Goal: Task Accomplishment & Management: Manage account settings

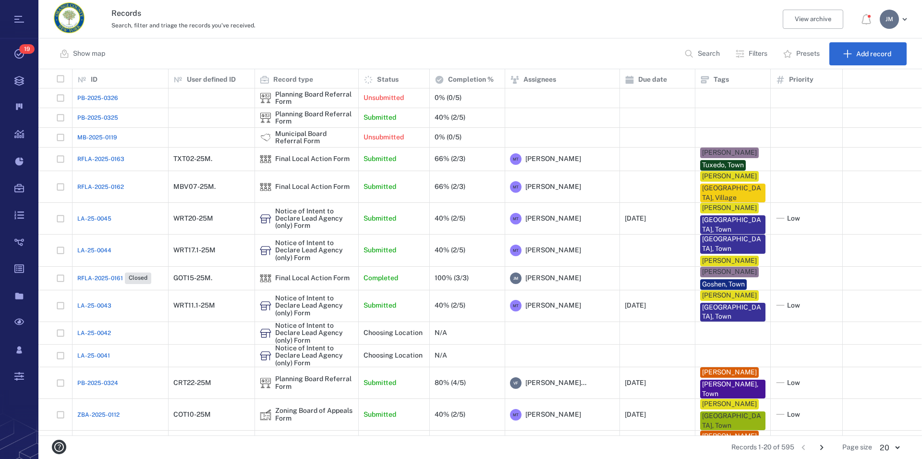
click at [708, 52] on p "Search" at bounding box center [709, 54] width 22 height 10
click at [765, 51] on button "Filters" at bounding box center [753, 53] width 46 height 23
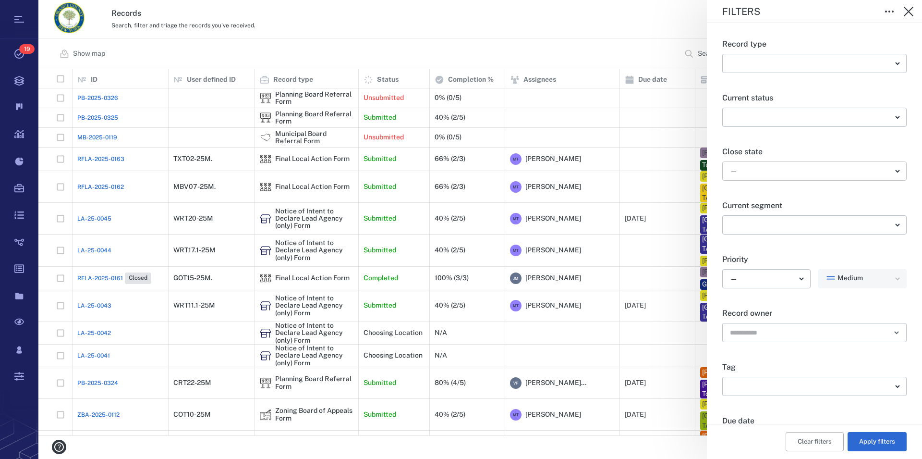
click at [759, 164] on body "Tasks 19 Records Boards Dashboard Reports Record types Guide steps Rules Form b…" at bounding box center [461, 229] width 922 height 459
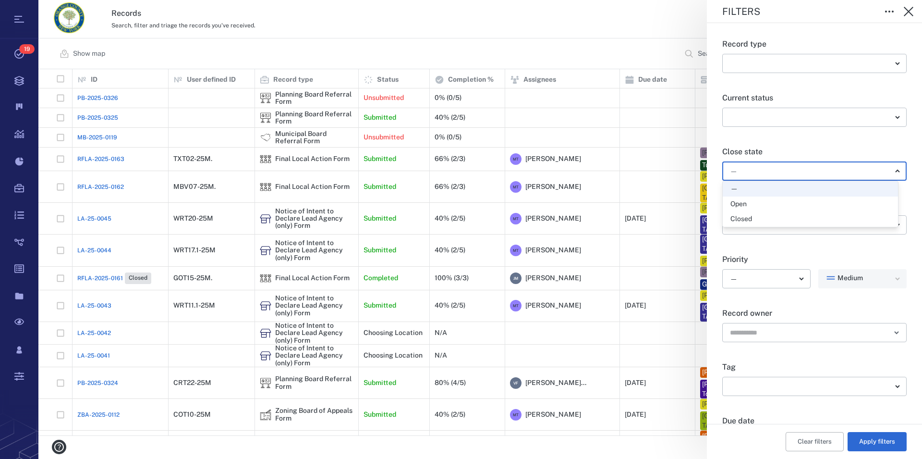
click at [748, 206] on div "Open" at bounding box center [811, 204] width 160 height 10
type input "*****"
click at [879, 440] on button "Apply filters" at bounding box center [877, 441] width 59 height 19
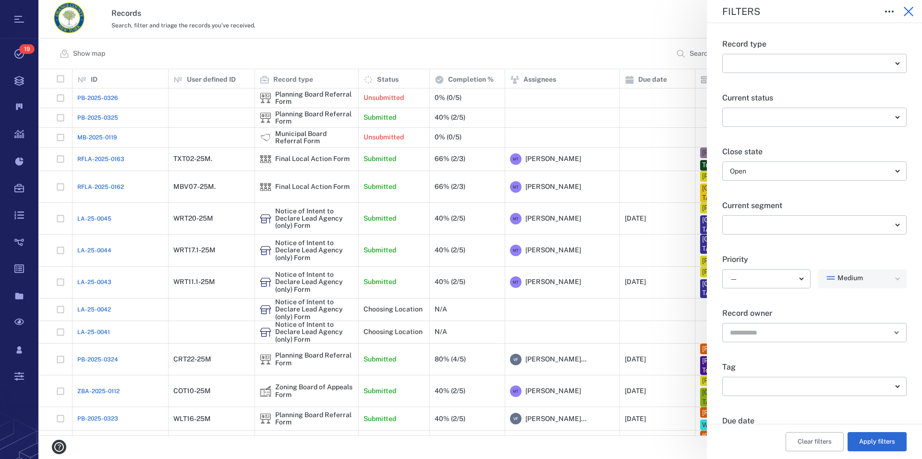
click at [908, 11] on icon "button" at bounding box center [909, 12] width 10 height 10
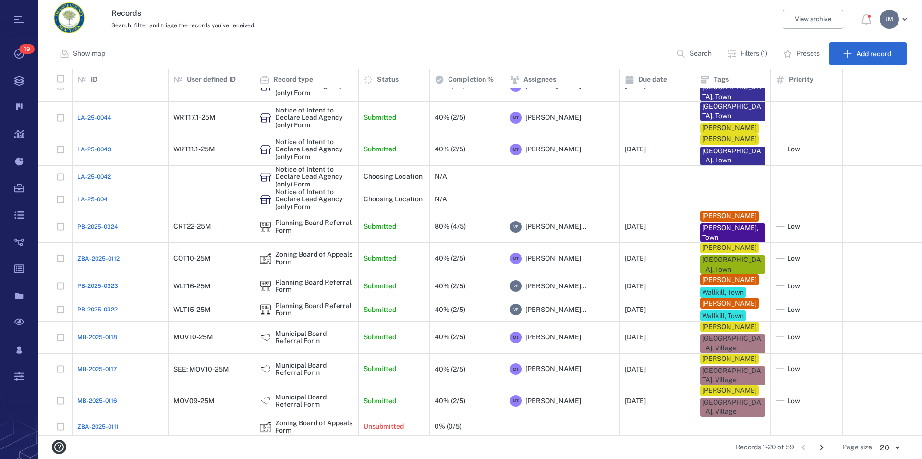
scroll to position [106, 0]
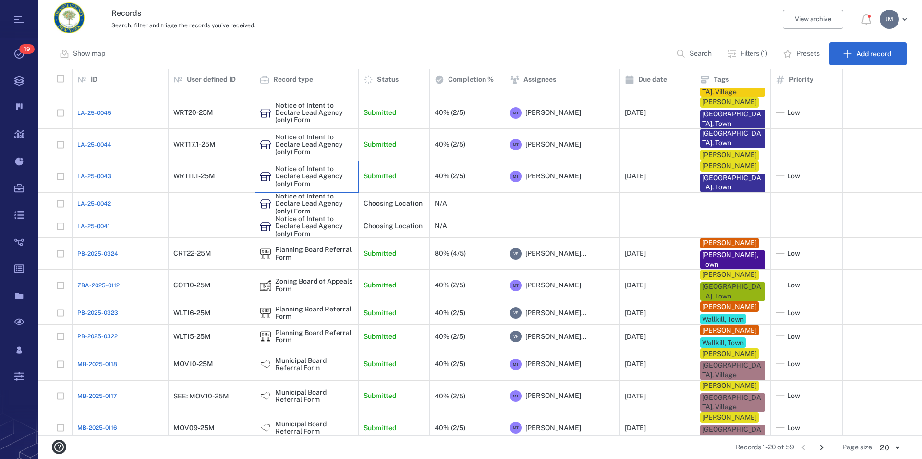
click at [296, 172] on div "Notice of Intent to Declare Lead Agency (only) Form" at bounding box center [314, 176] width 78 height 22
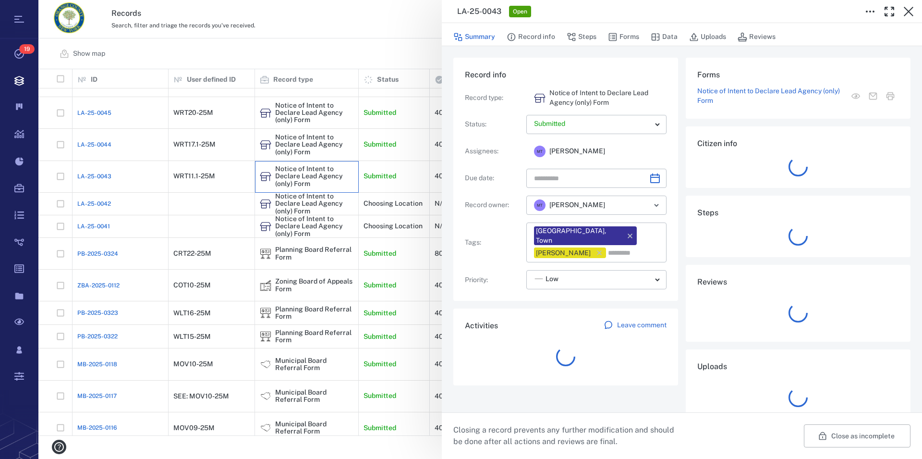
type input "**********"
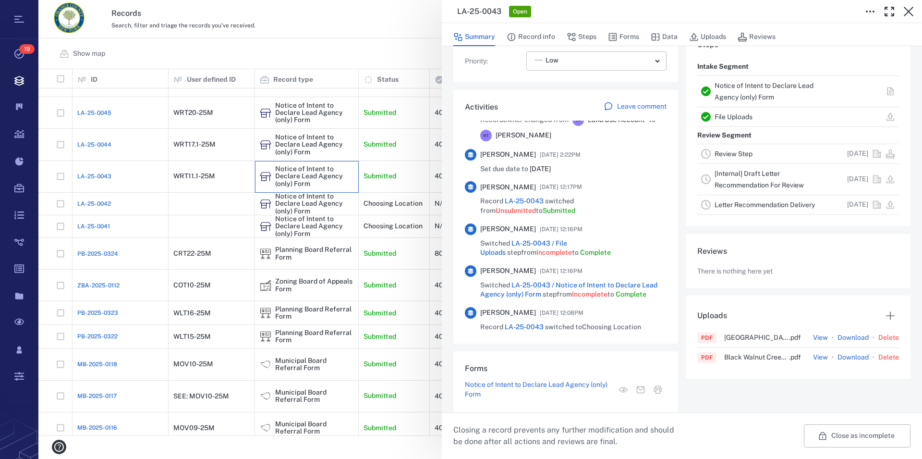
scroll to position [261, 0]
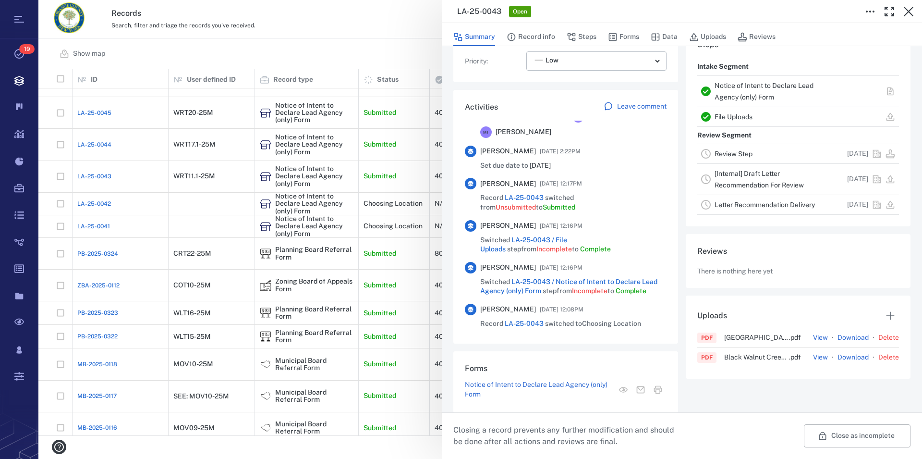
click at [754, 88] on link "Notice of Intent to Declare Lead Agency (only) Form" at bounding box center [764, 91] width 99 height 19
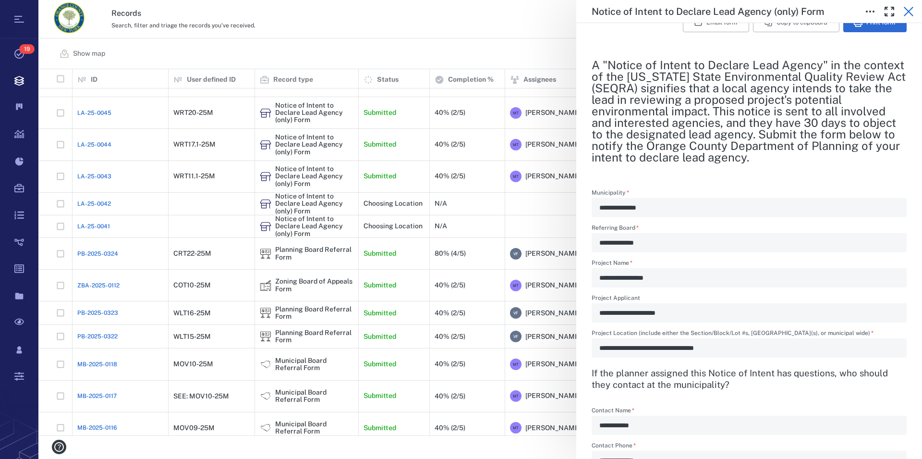
click at [911, 7] on icon "button" at bounding box center [909, 12] width 12 height 12
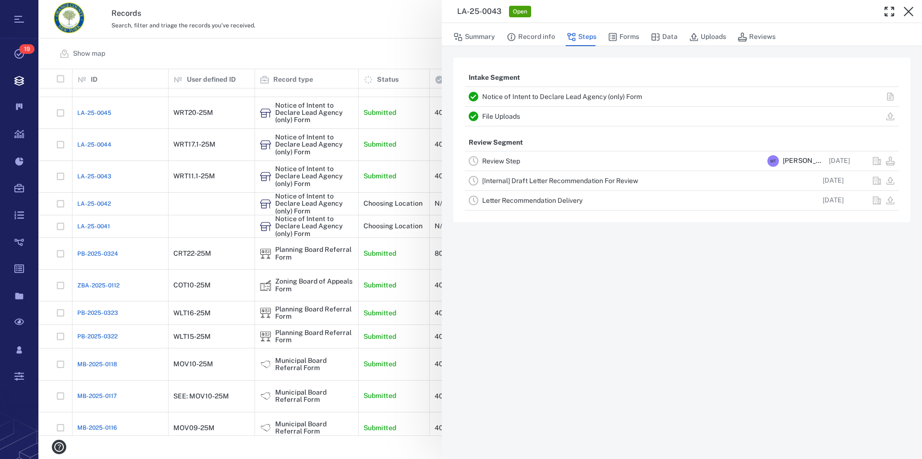
click at [911, 7] on icon "button" at bounding box center [909, 12] width 12 height 12
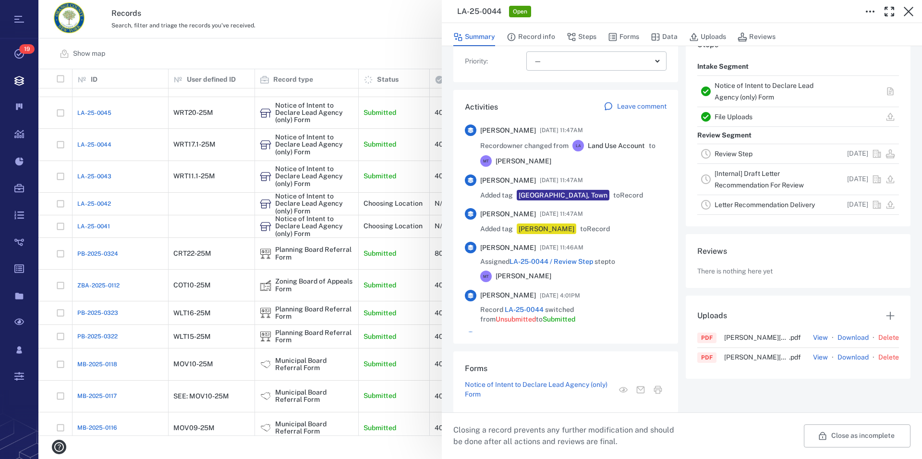
click at [729, 88] on link "Notice of Intent to Declare Lead Agency (only) Form" at bounding box center [764, 91] width 99 height 19
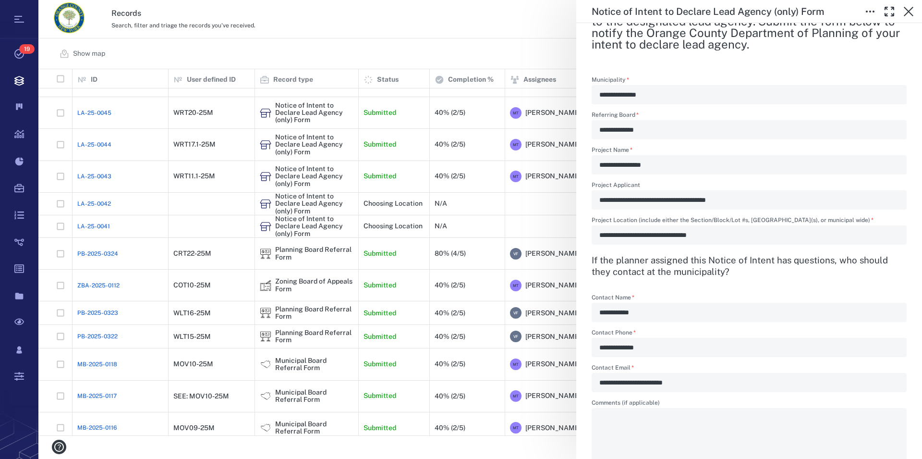
scroll to position [329, 0]
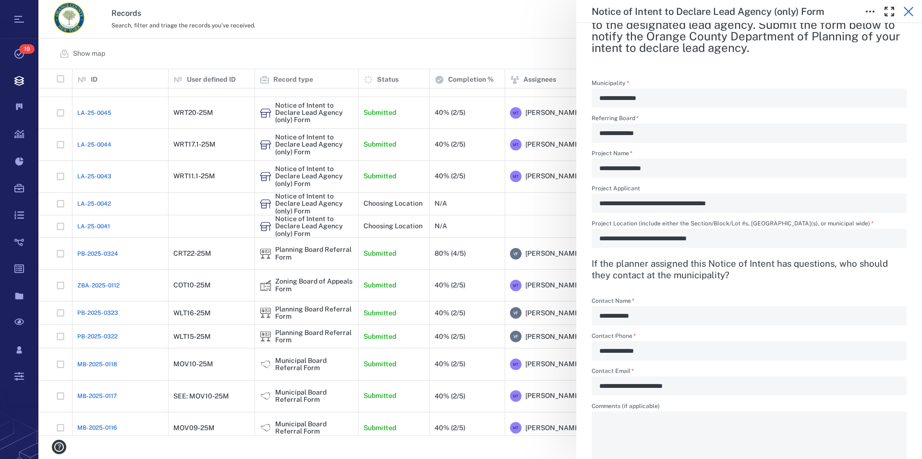
click at [914, 9] on icon "button" at bounding box center [909, 12] width 12 height 12
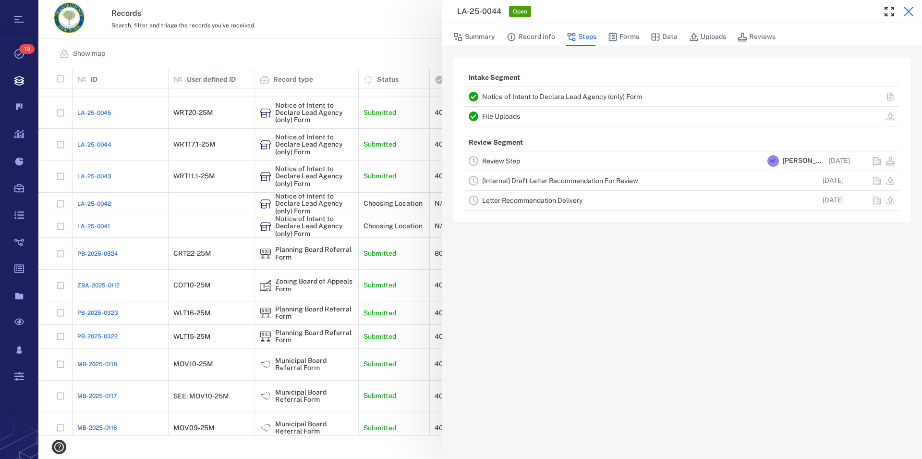
click at [911, 10] on icon "button" at bounding box center [909, 12] width 10 height 10
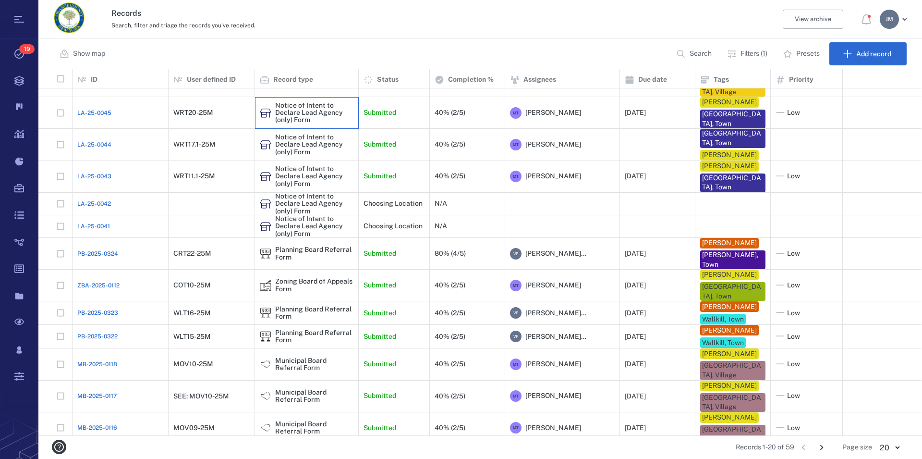
click at [293, 111] on div "Notice of Intent to Declare Lead Agency (only) Form" at bounding box center [314, 113] width 78 height 22
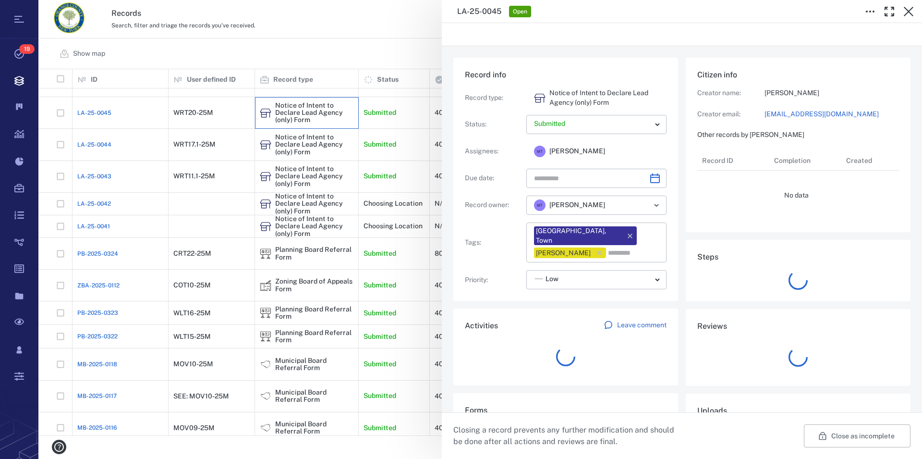
type input "**********"
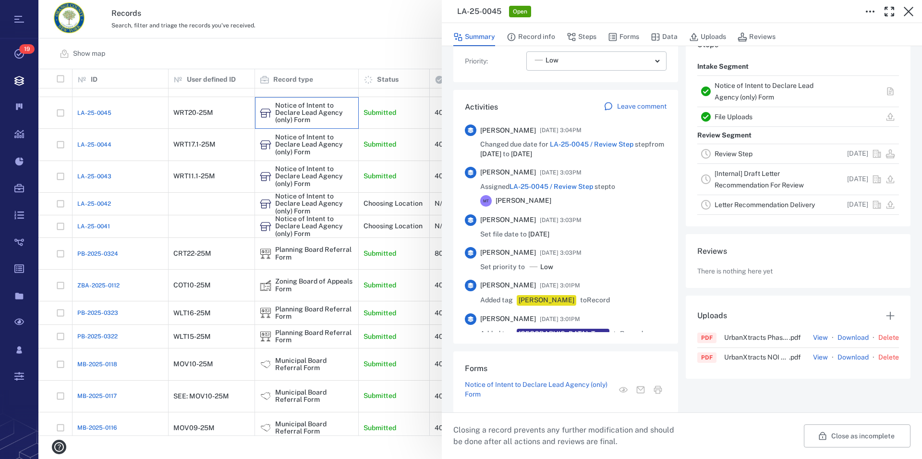
scroll to position [219, 0]
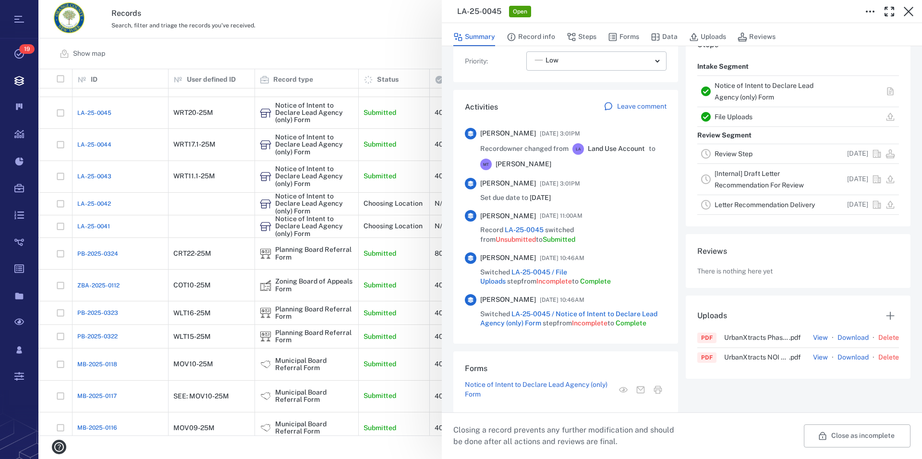
click at [722, 90] on div "Notice of Intent to Declare Lead Agency (only) Form" at bounding box center [774, 91] width 119 height 23
click at [718, 97] on link "Notice of Intent to Declare Lead Agency (only) Form" at bounding box center [764, 91] width 99 height 19
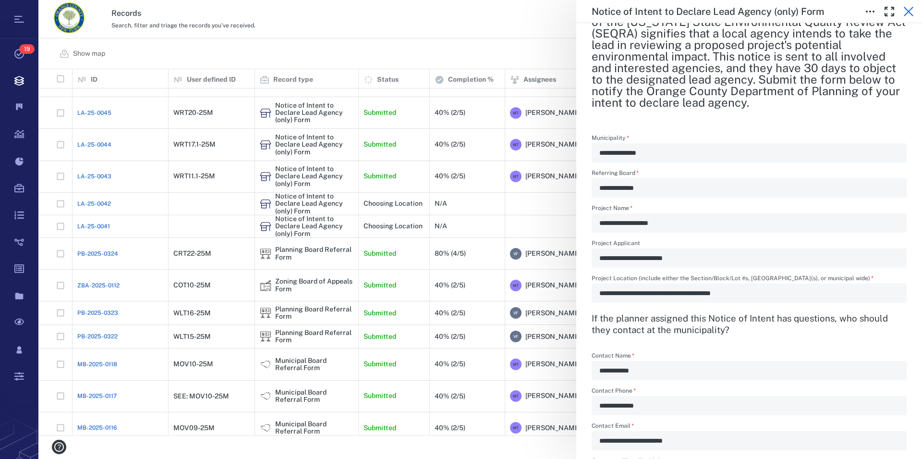
click at [907, 8] on icon "button" at bounding box center [909, 12] width 12 height 12
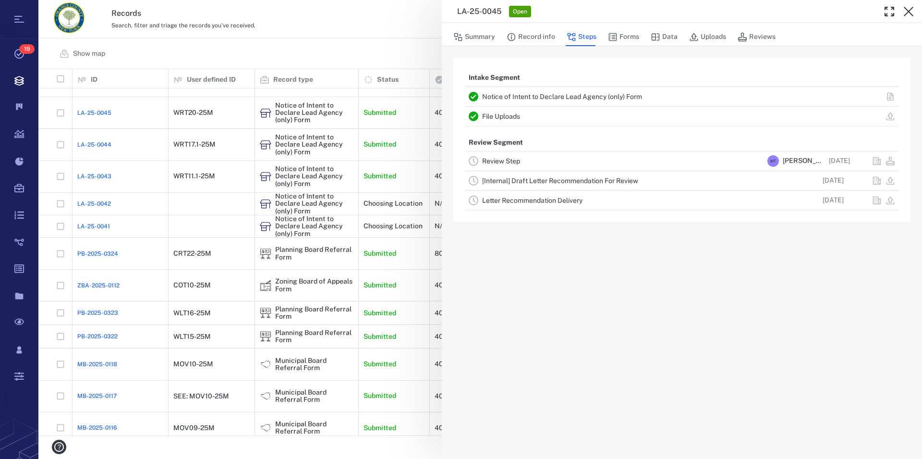
click at [910, 14] on icon "button" at bounding box center [909, 12] width 12 height 12
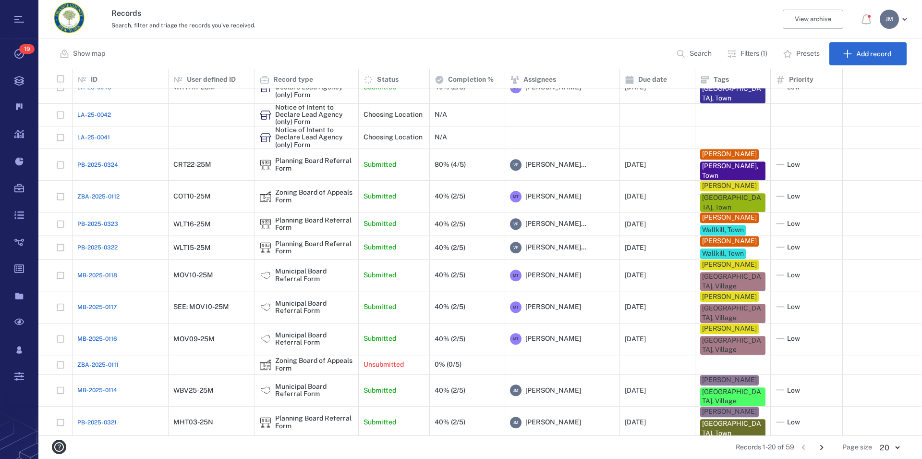
scroll to position [198, 0]
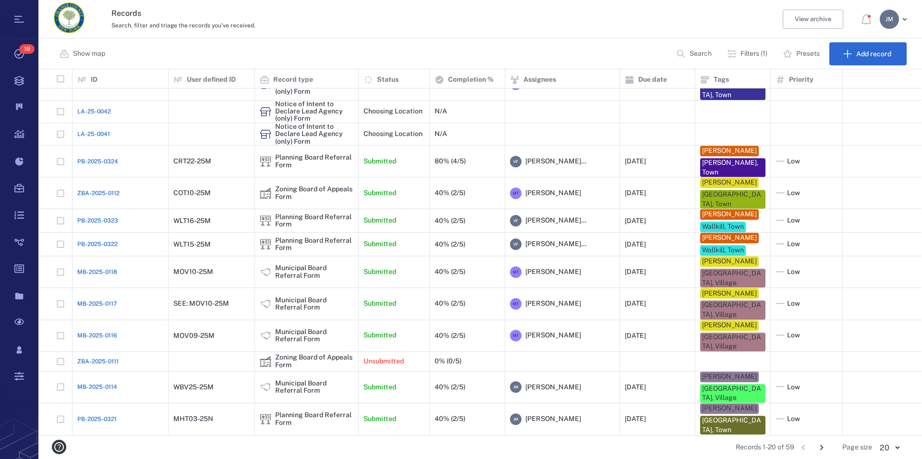
click at [819, 449] on icon "Go to next page" at bounding box center [822, 447] width 11 height 11
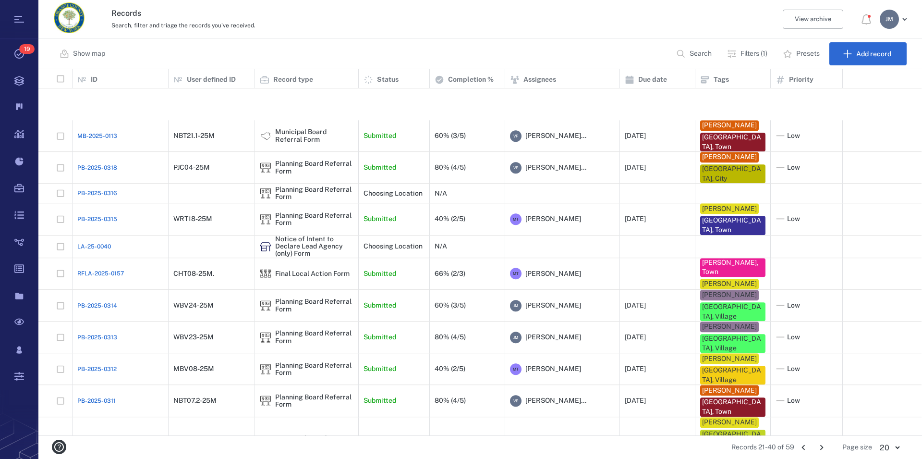
scroll to position [202, 0]
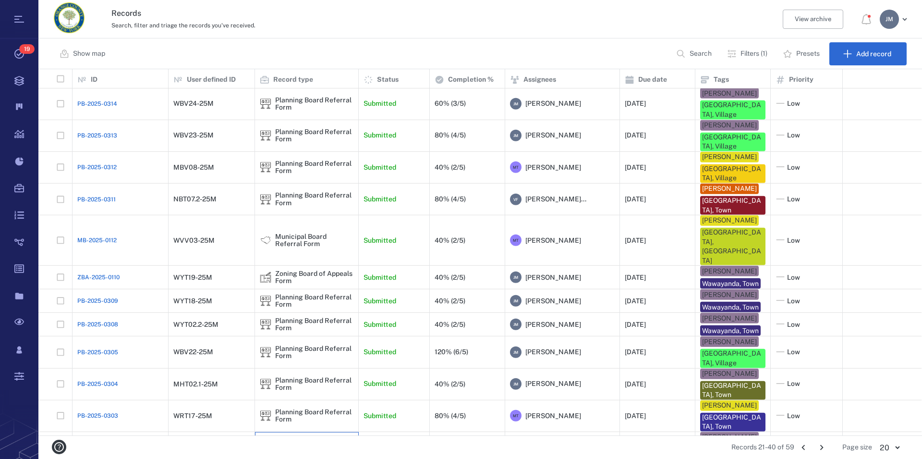
click at [300, 440] on div "Zoning Board of Appeals Form" at bounding box center [314, 447] width 78 height 15
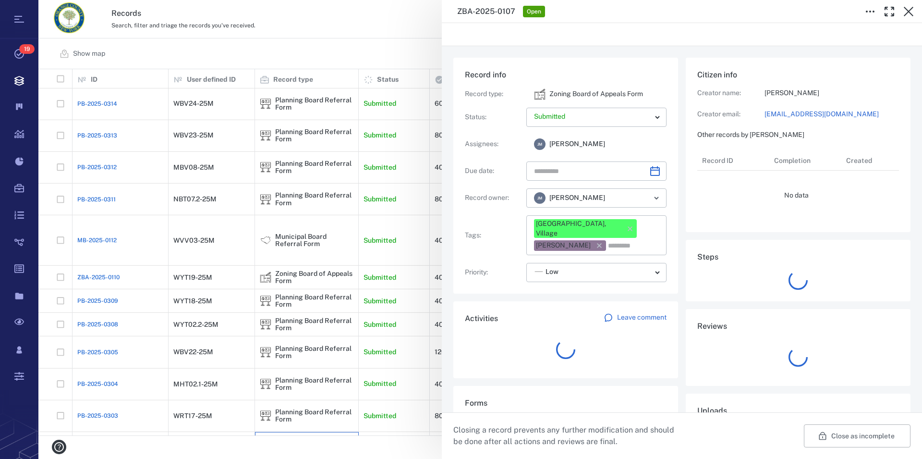
type input "**********"
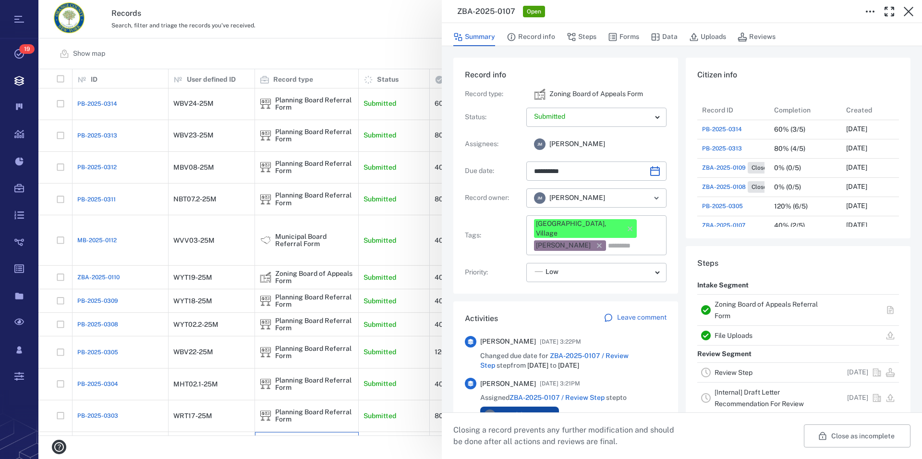
scroll to position [110, 0]
click at [732, 301] on link "Zoning Board of Appeals Referral Form" at bounding box center [766, 309] width 103 height 19
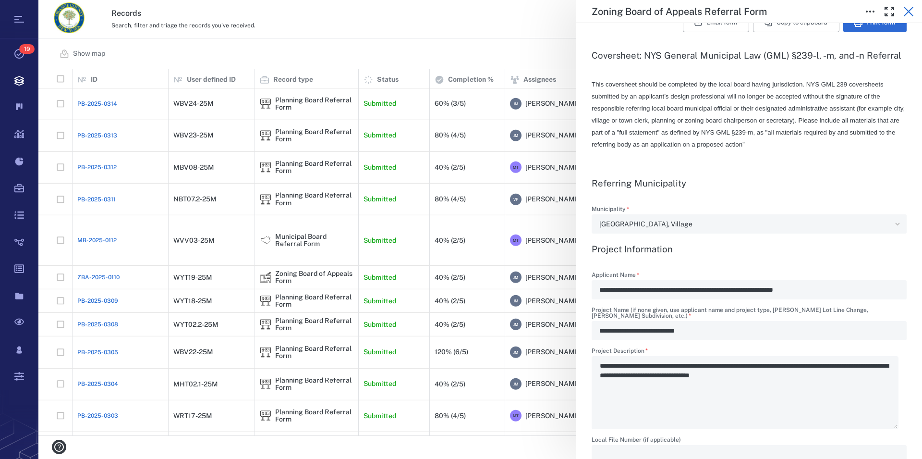
click at [908, 9] on icon "button" at bounding box center [909, 12] width 12 height 12
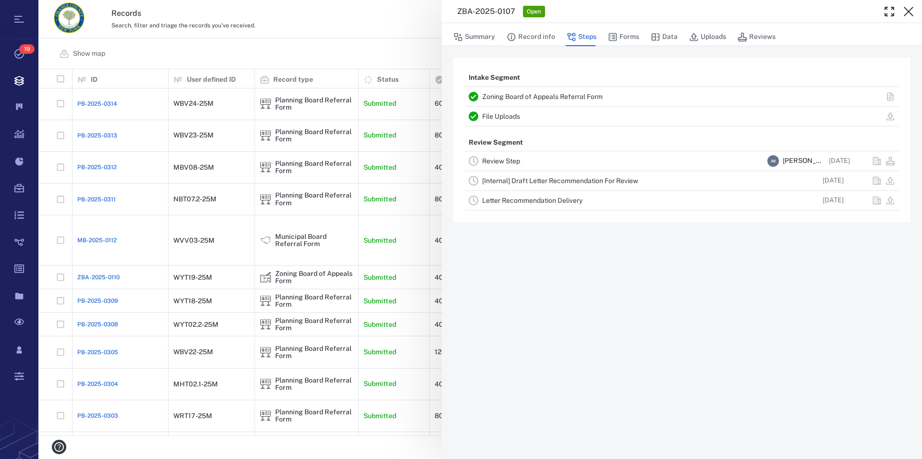
click at [514, 160] on link "Review Step" at bounding box center [501, 161] width 38 height 8
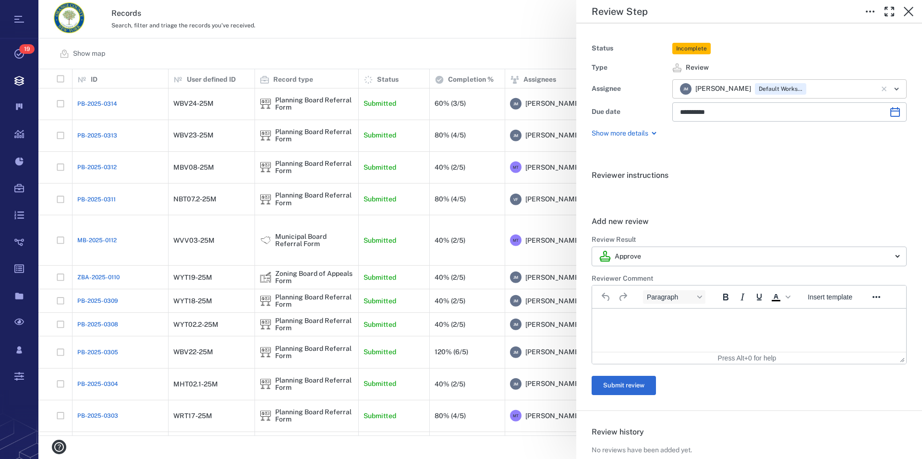
click at [891, 89] on icon "Open" at bounding box center [897, 89] width 12 height 12
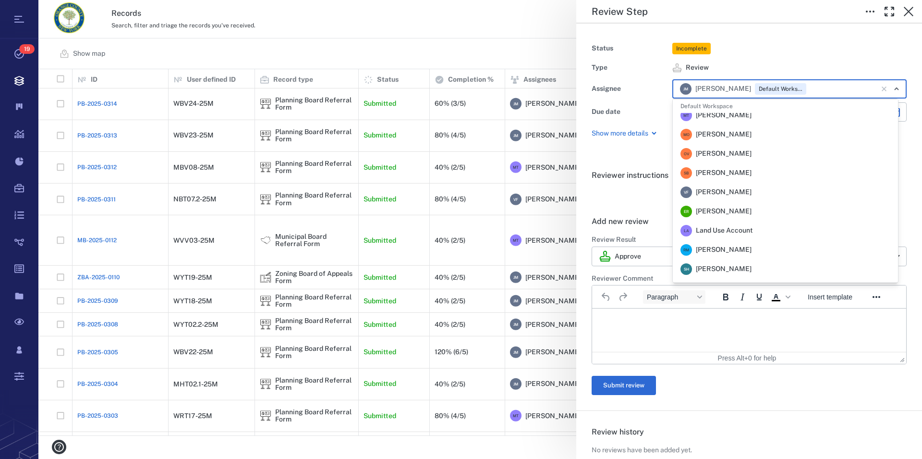
scroll to position [272, 0]
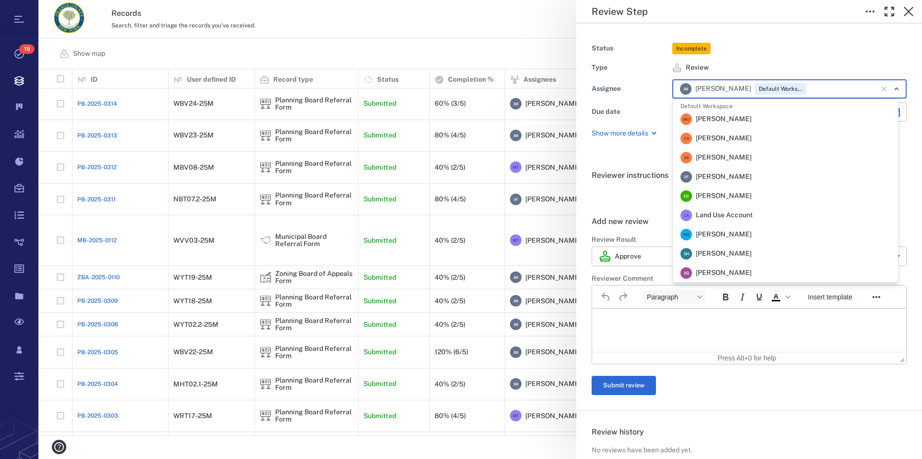
click at [800, 174] on li "V F [PERSON_NAME]" at bounding box center [785, 176] width 225 height 19
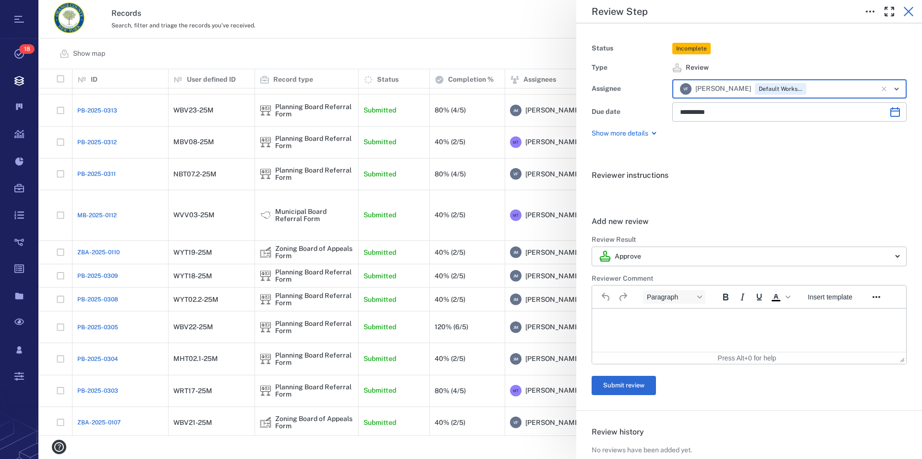
scroll to position [161, 0]
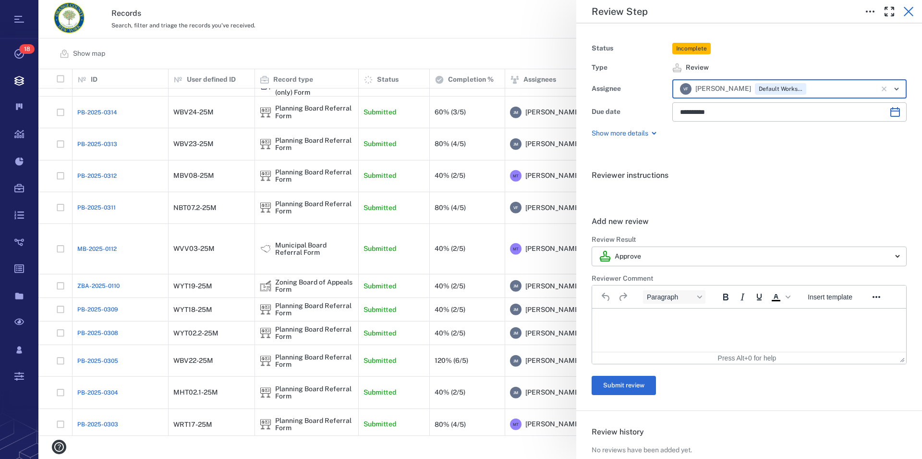
click at [910, 10] on icon "button" at bounding box center [909, 12] width 12 height 12
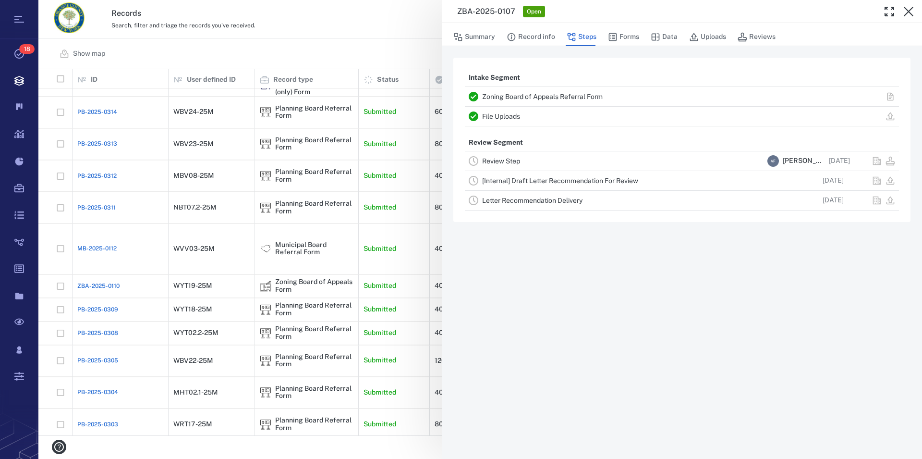
scroll to position [142, 0]
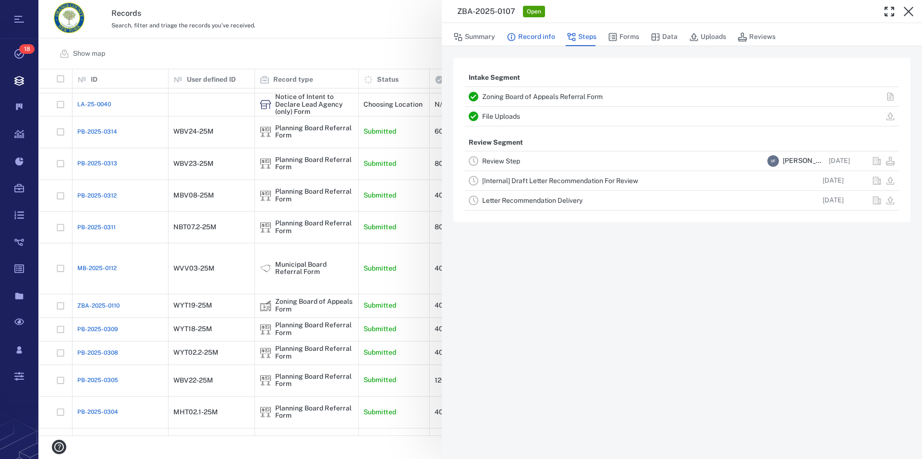
click at [530, 36] on button "Record info" at bounding box center [531, 37] width 49 height 18
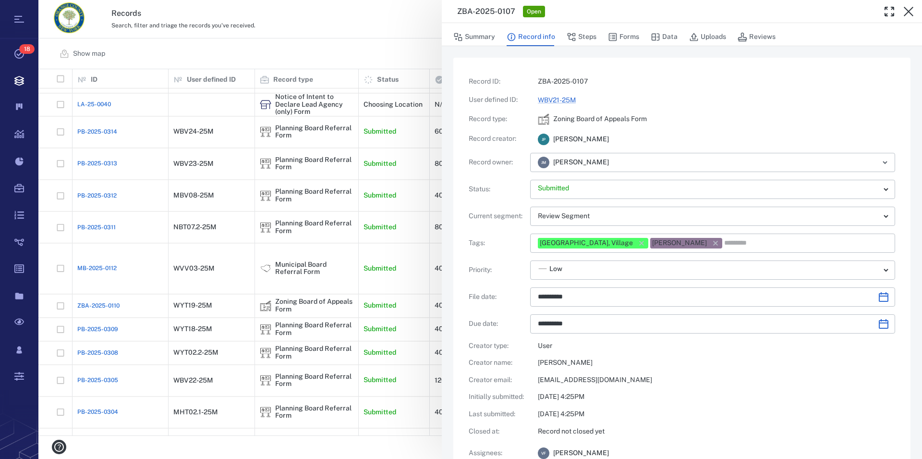
type input "**********"
click at [713, 243] on icon "button" at bounding box center [715, 243] width 5 height 5
click at [713, 246] on input "text" at bounding box center [758, 242] width 217 height 13
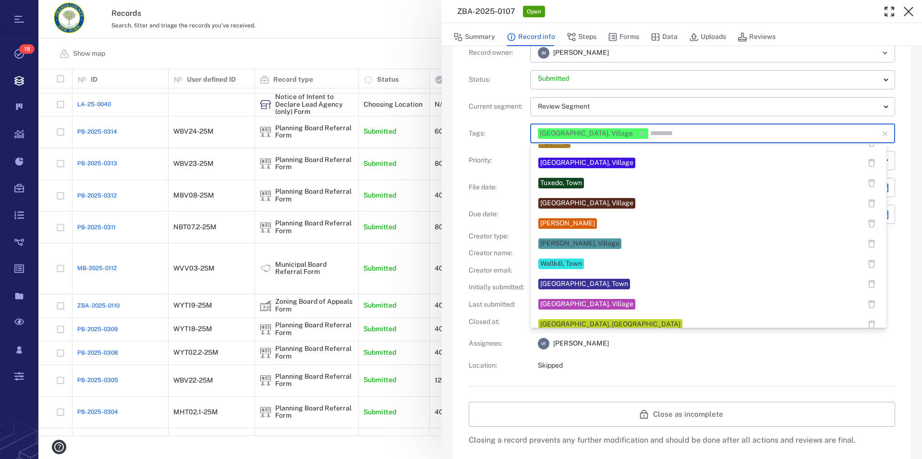
scroll to position [753, 0]
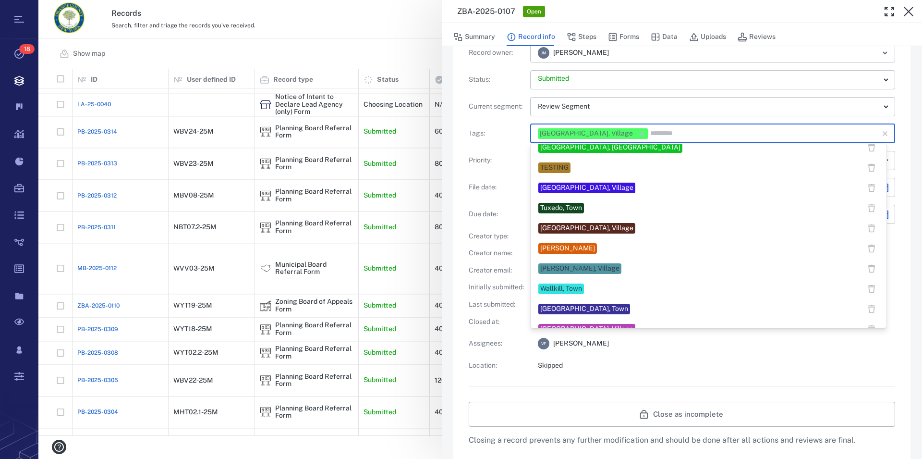
click at [588, 243] on div "[PERSON_NAME]" at bounding box center [568, 248] width 59 height 11
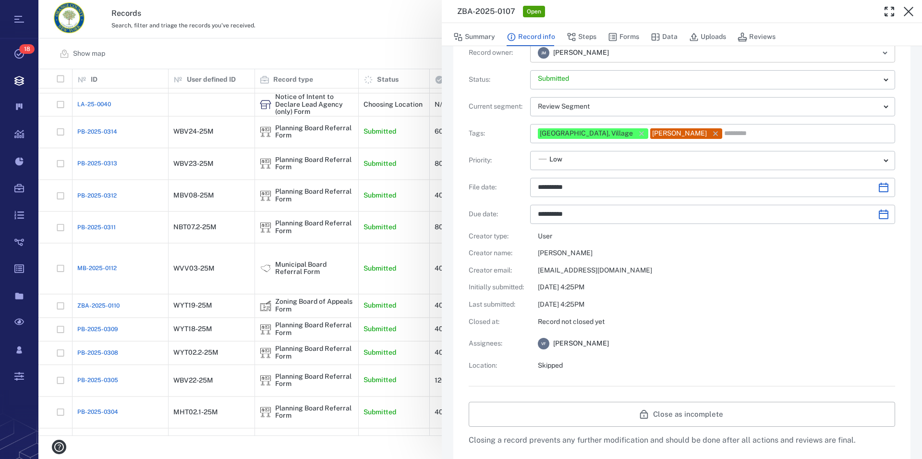
scroll to position [0, 0]
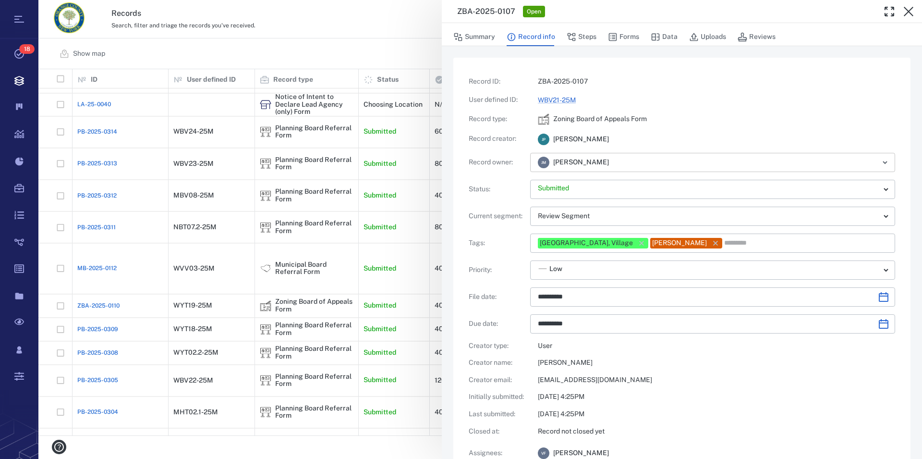
click at [678, 163] on input "text" at bounding box center [742, 162] width 250 height 13
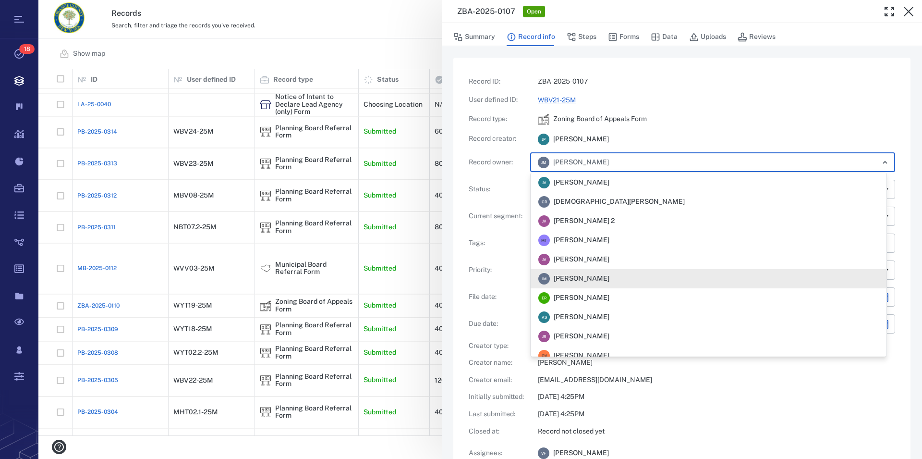
click at [595, 275] on span "[PERSON_NAME]" at bounding box center [582, 279] width 56 height 10
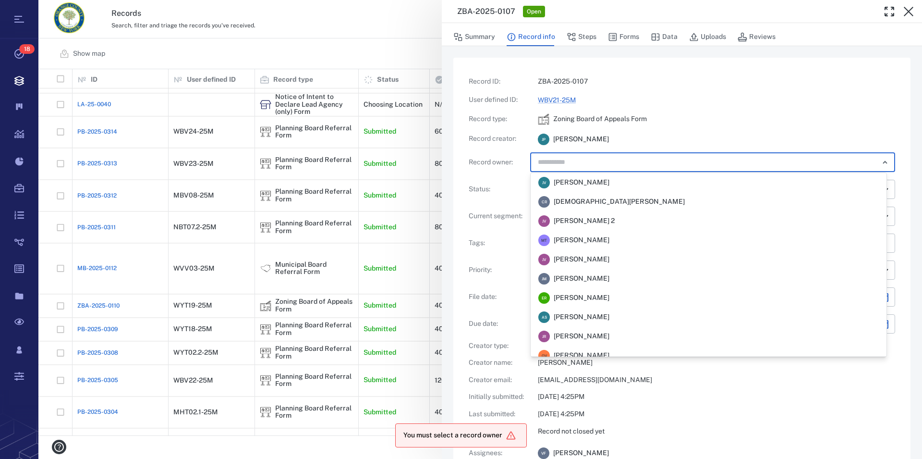
click at [616, 167] on input "text" at bounding box center [702, 162] width 330 height 13
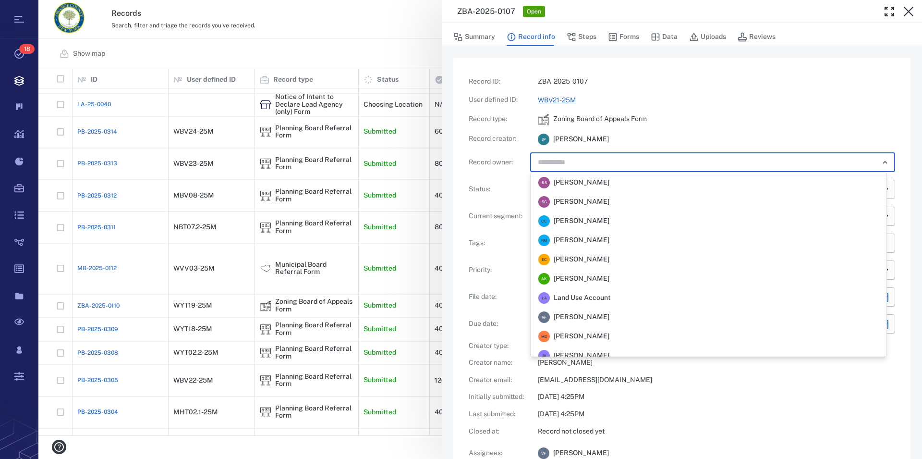
scroll to position [258, 0]
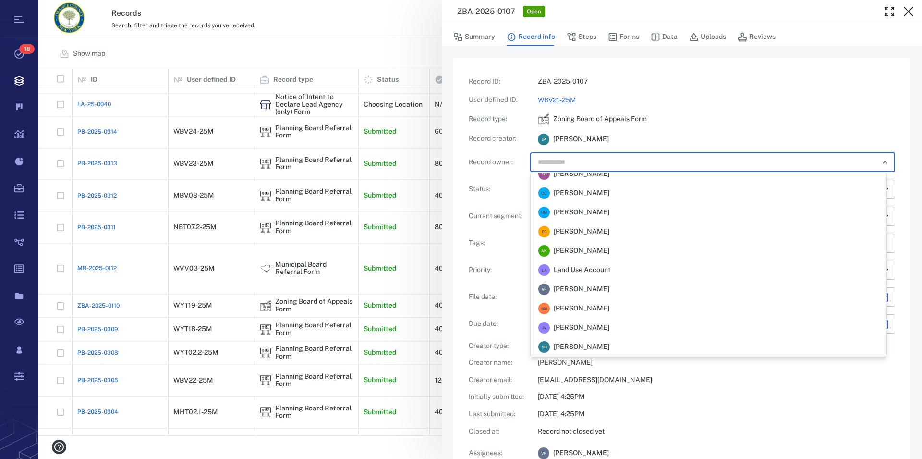
click at [610, 287] on span "[PERSON_NAME]" at bounding box center [582, 289] width 56 height 10
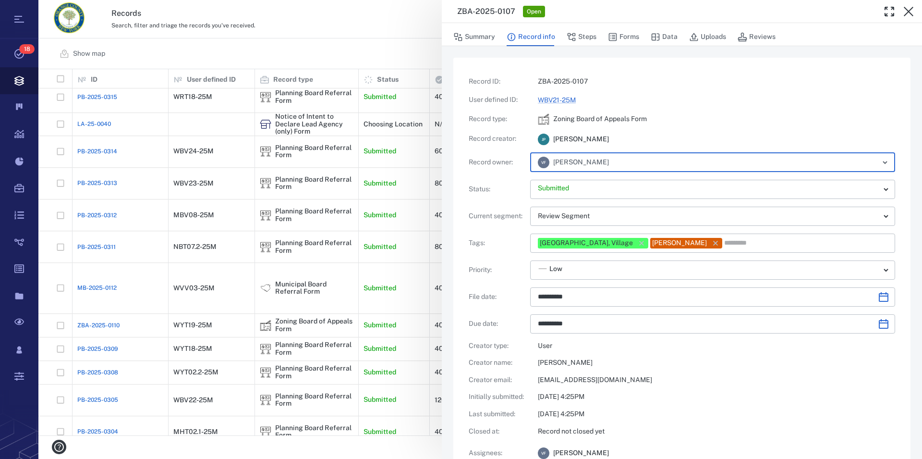
scroll to position [142, 0]
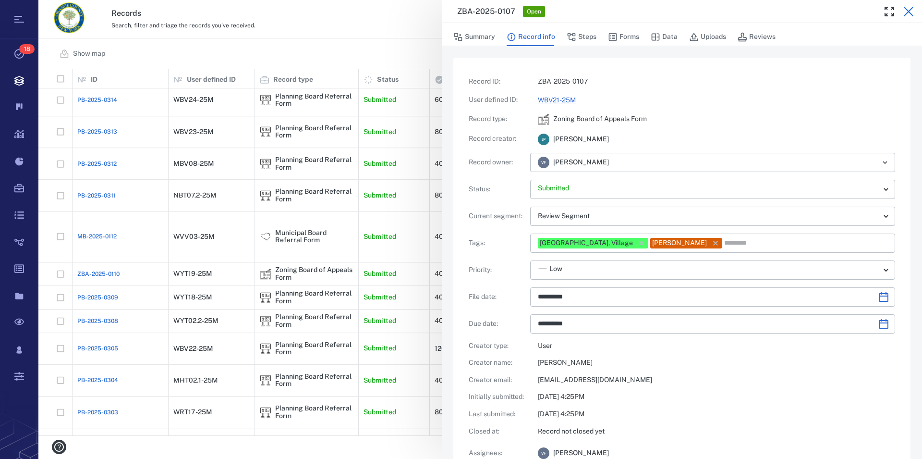
click at [912, 10] on icon "button" at bounding box center [909, 12] width 12 height 12
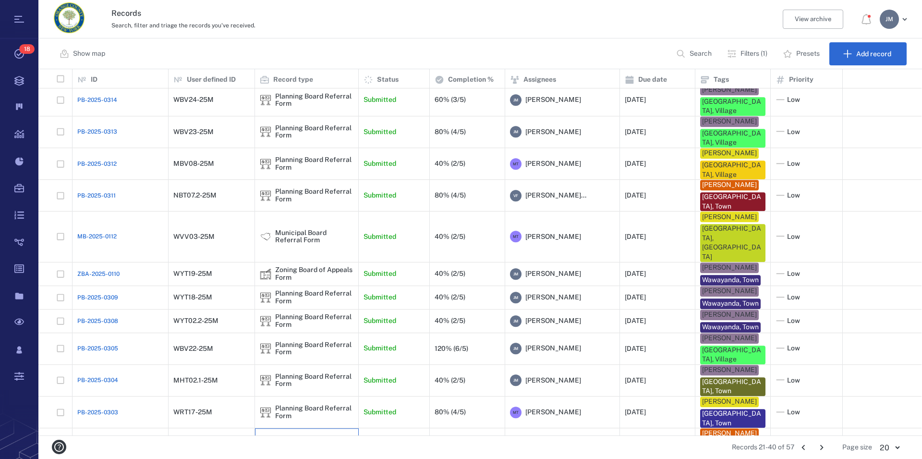
scroll to position [90, 0]
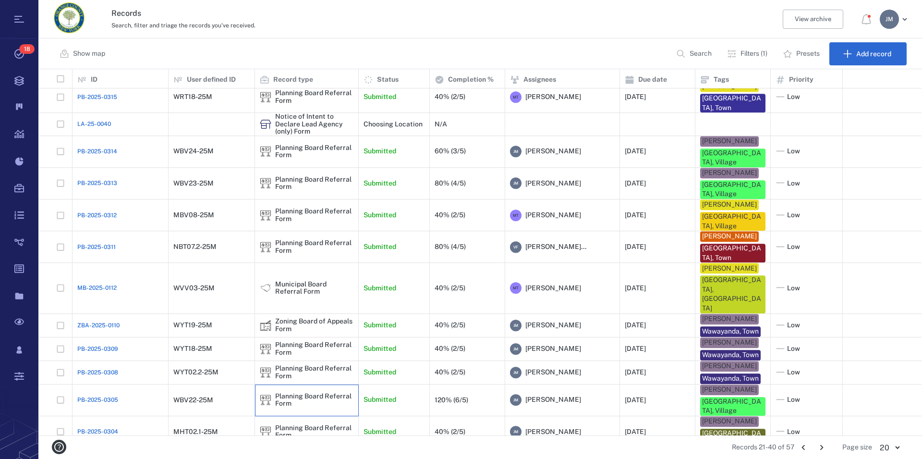
click at [307, 393] on div "Planning Board Referral Form" at bounding box center [314, 400] width 78 height 15
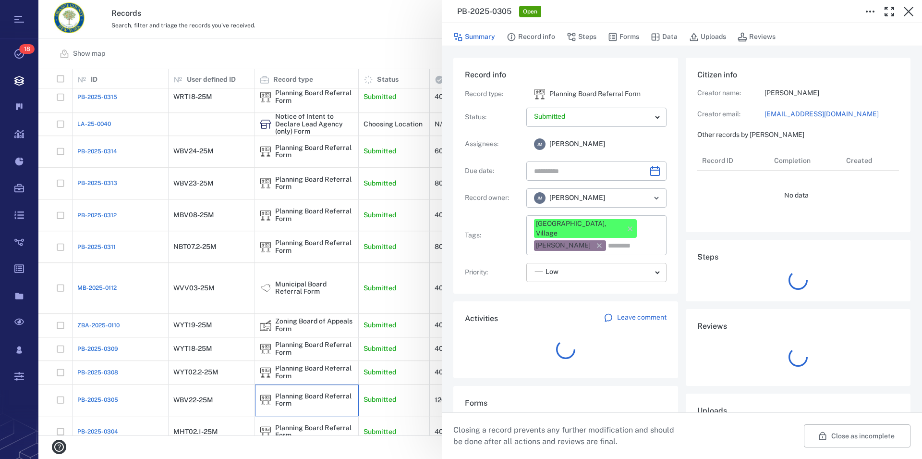
type input "**********"
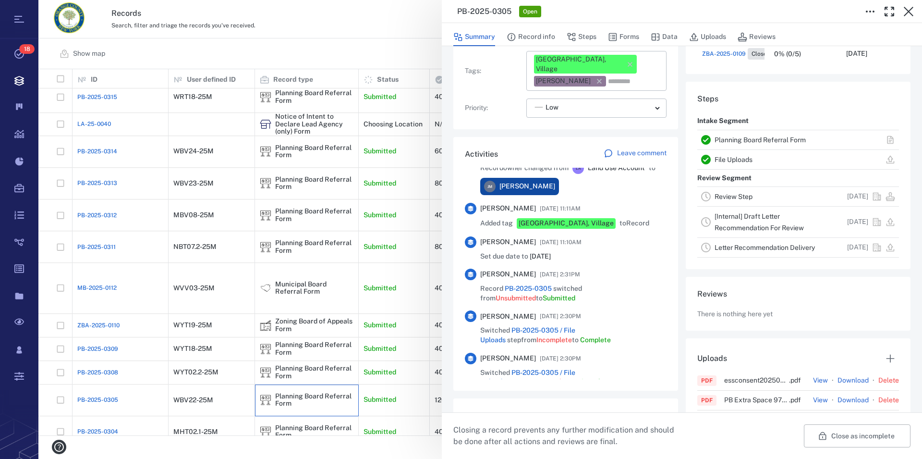
scroll to position [164, 0]
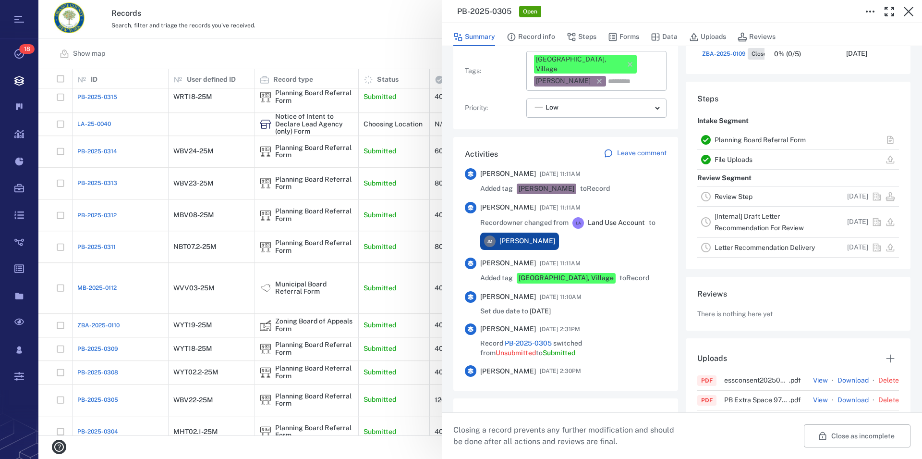
click at [770, 138] on link "Planning Board Referral Form" at bounding box center [760, 140] width 91 height 8
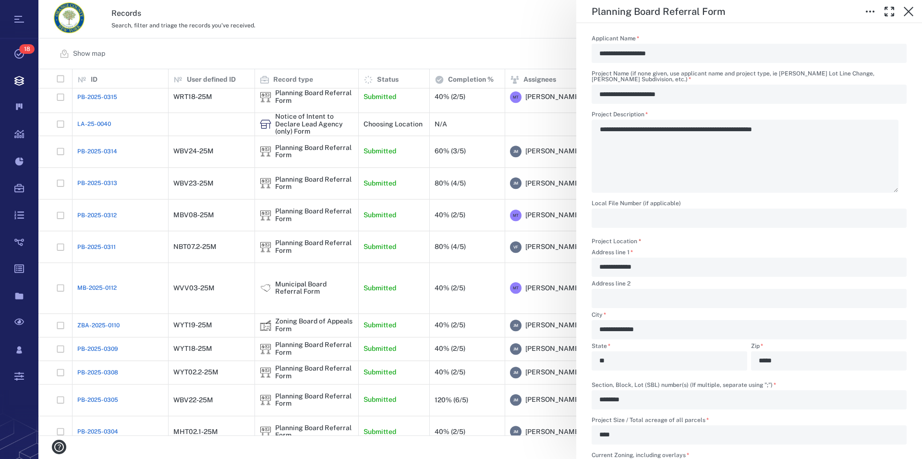
scroll to position [493, 0]
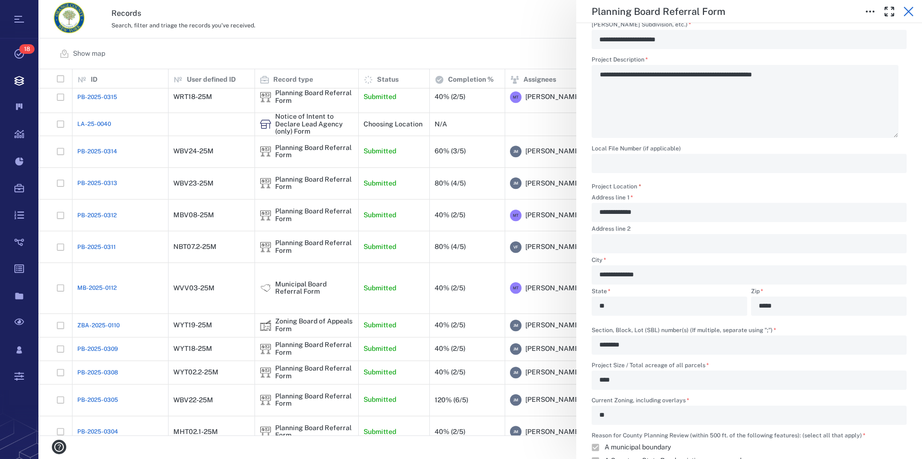
click at [909, 10] on icon "button" at bounding box center [909, 12] width 12 height 12
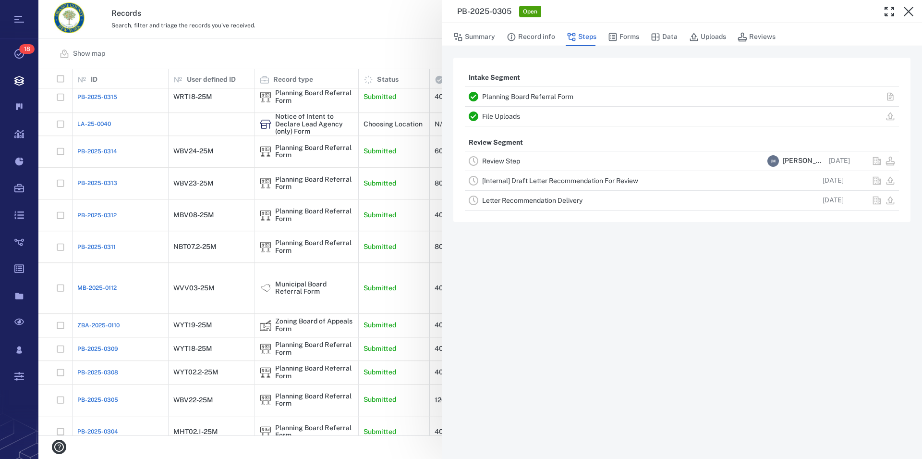
click at [909, 10] on icon "button" at bounding box center [909, 12] width 12 height 12
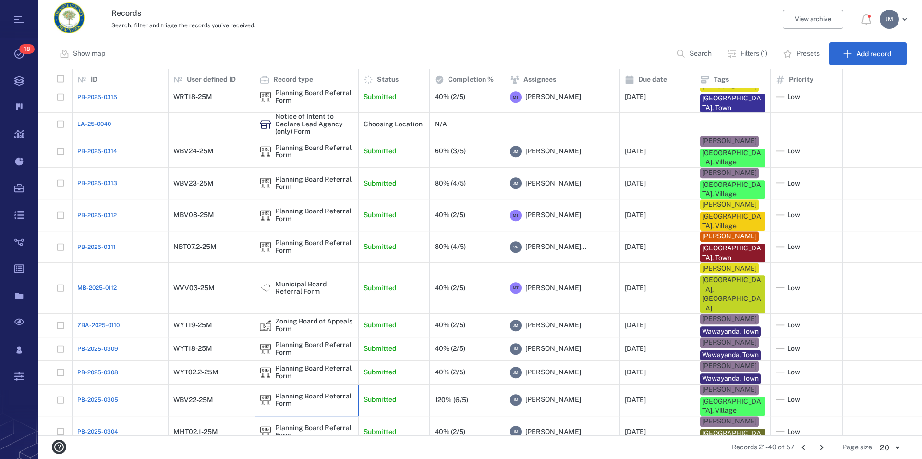
click at [298, 393] on div "Planning Board Referral Form" at bounding box center [314, 400] width 78 height 15
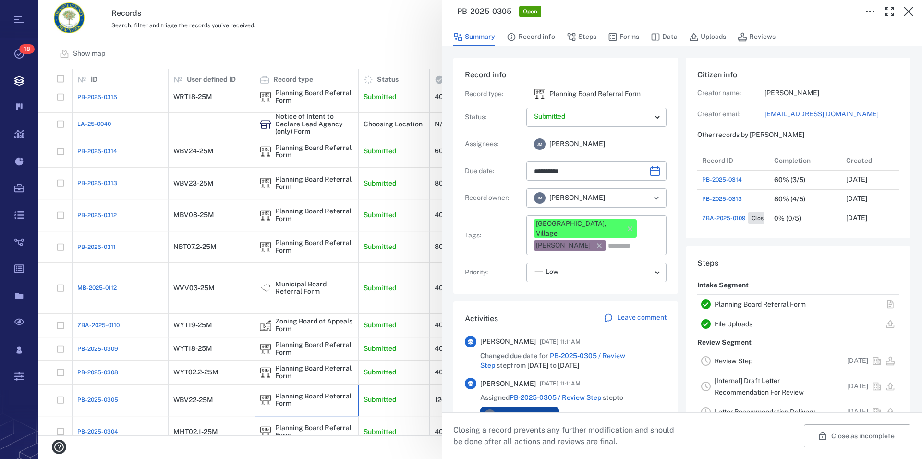
scroll to position [9, 9]
click at [739, 361] on link "Review Step" at bounding box center [734, 361] width 38 height 8
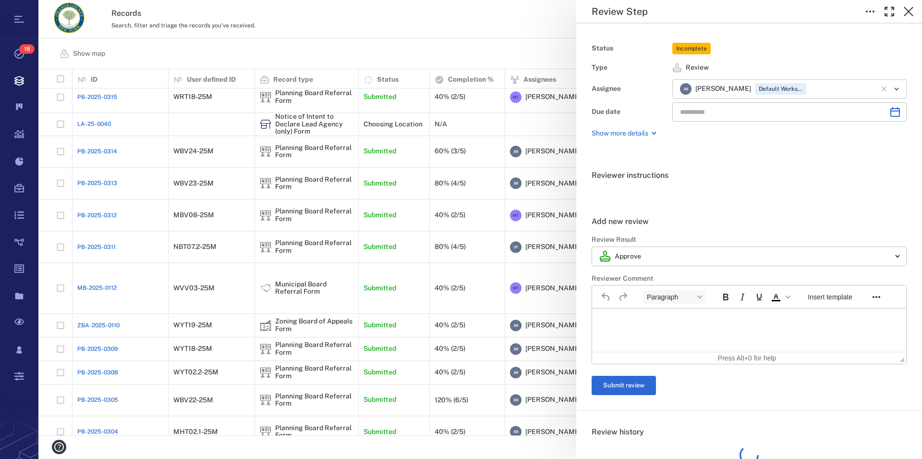
type input "**********"
click at [880, 86] on icon "Clear" at bounding box center [885, 89] width 10 height 10
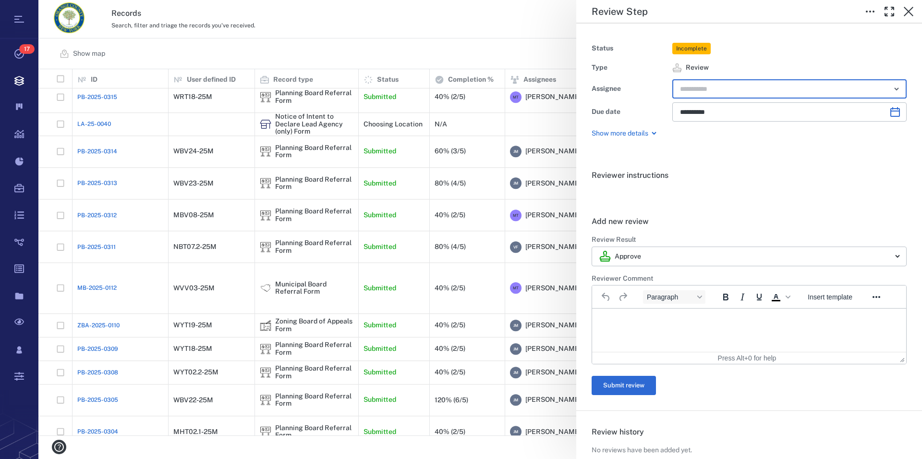
click at [892, 86] on icon "Open" at bounding box center [897, 89] width 12 height 12
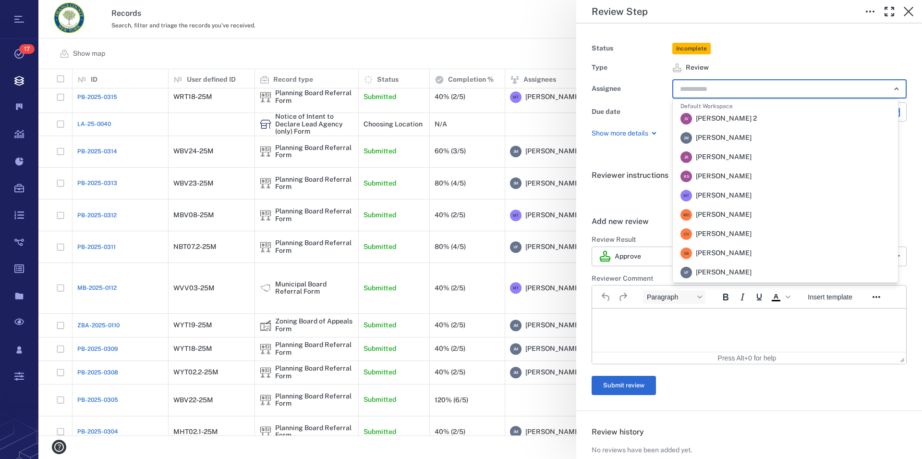
scroll to position [231, 0]
click at [752, 219] on span "[PERSON_NAME]" at bounding box center [724, 219] width 56 height 10
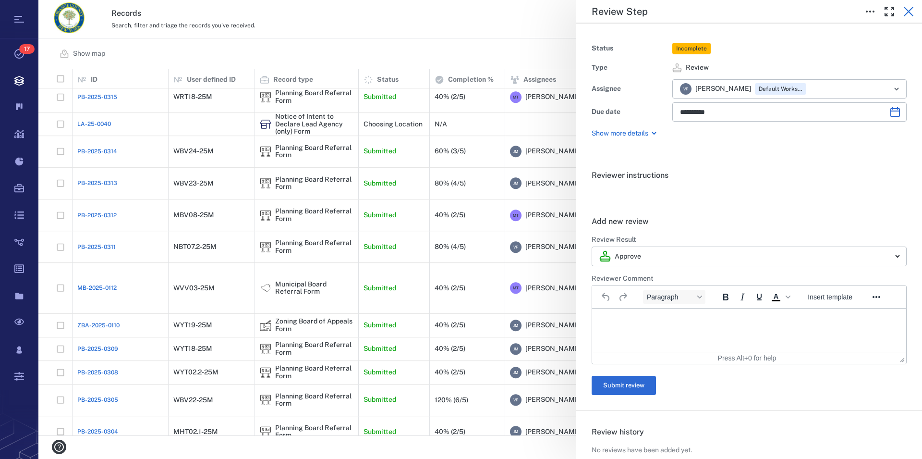
click at [909, 10] on icon "button" at bounding box center [909, 12] width 12 height 12
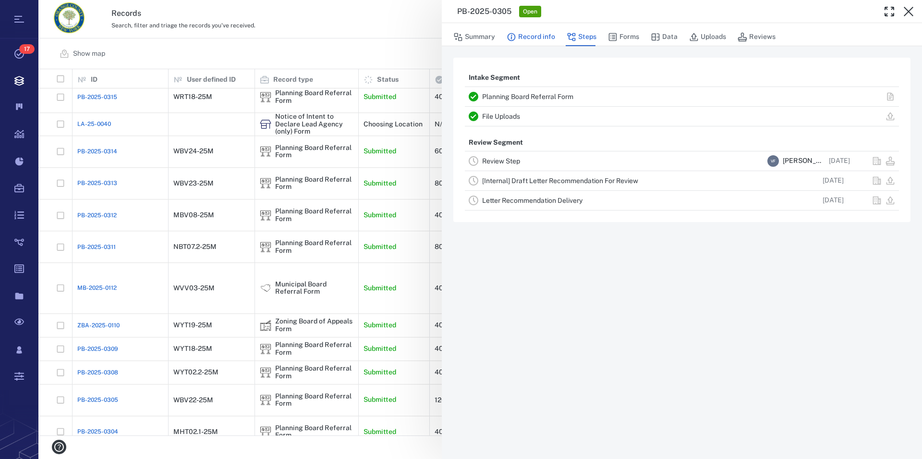
click at [528, 37] on button "Record info" at bounding box center [531, 37] width 49 height 18
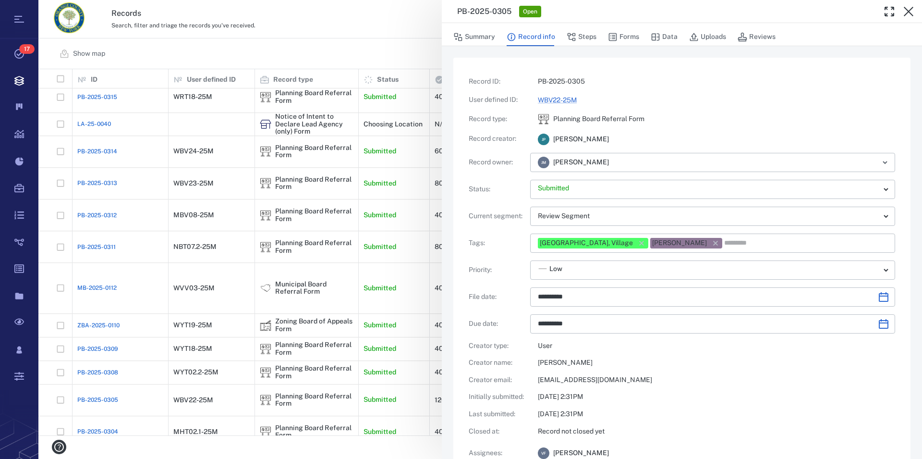
type input "**********"
click at [711, 241] on icon "button" at bounding box center [716, 243] width 10 height 10
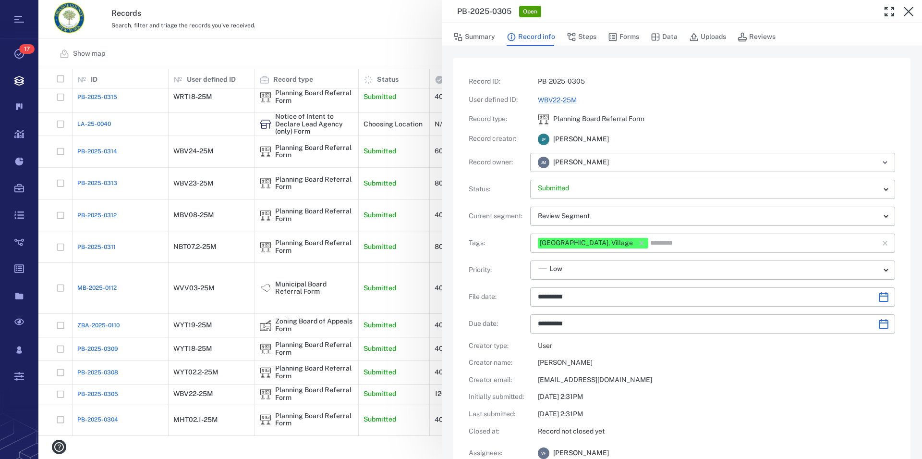
click at [706, 243] on input "text" at bounding box center [758, 242] width 217 height 13
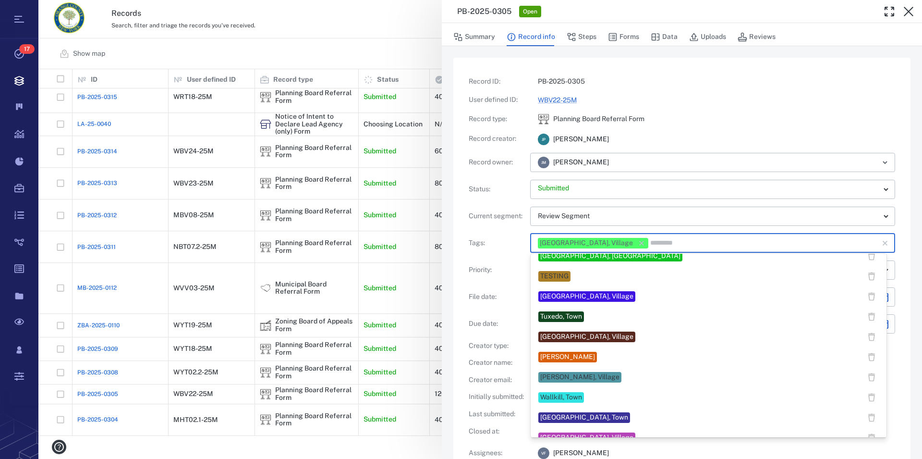
scroll to position [753, 0]
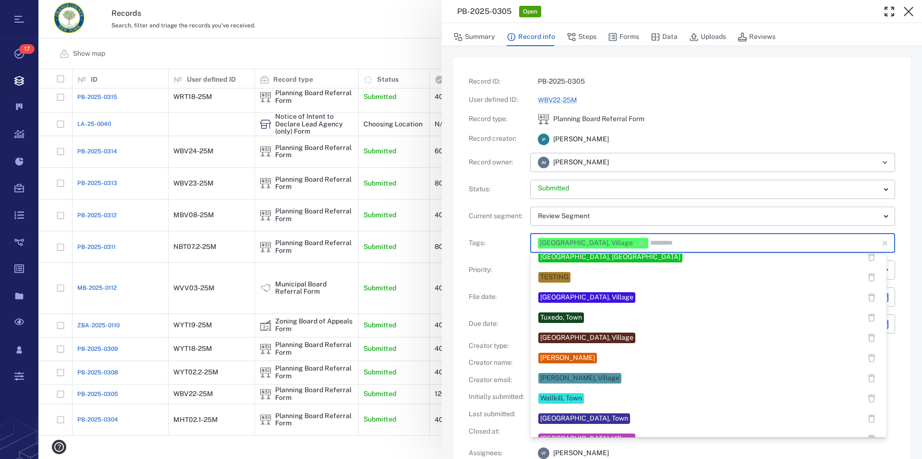
click at [579, 355] on div "[PERSON_NAME]" at bounding box center [567, 358] width 55 height 10
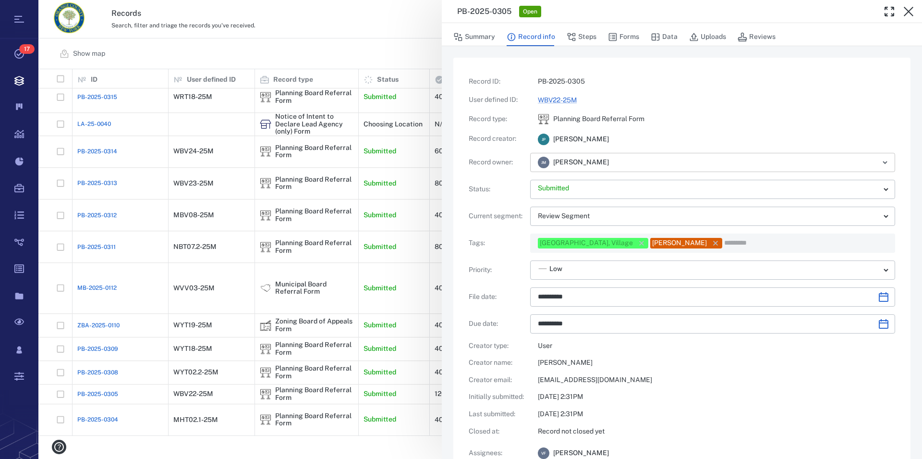
click at [683, 163] on input "text" at bounding box center [742, 162] width 250 height 13
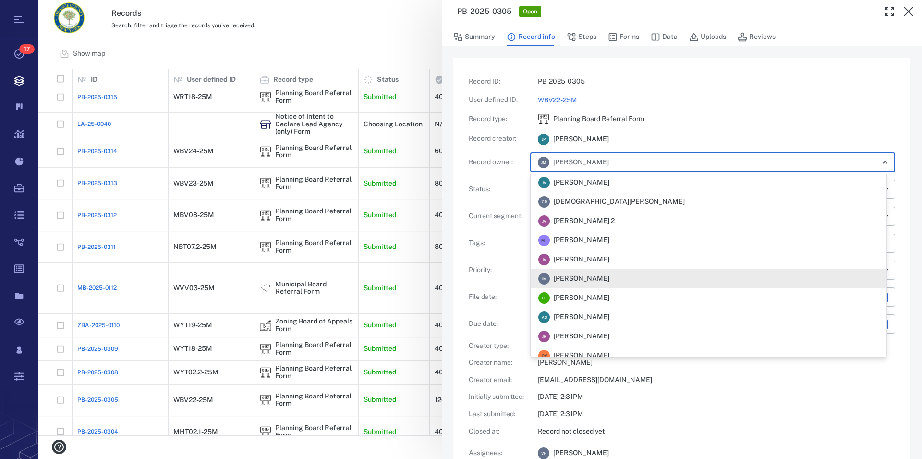
click at [592, 275] on span "[PERSON_NAME]" at bounding box center [582, 279] width 56 height 10
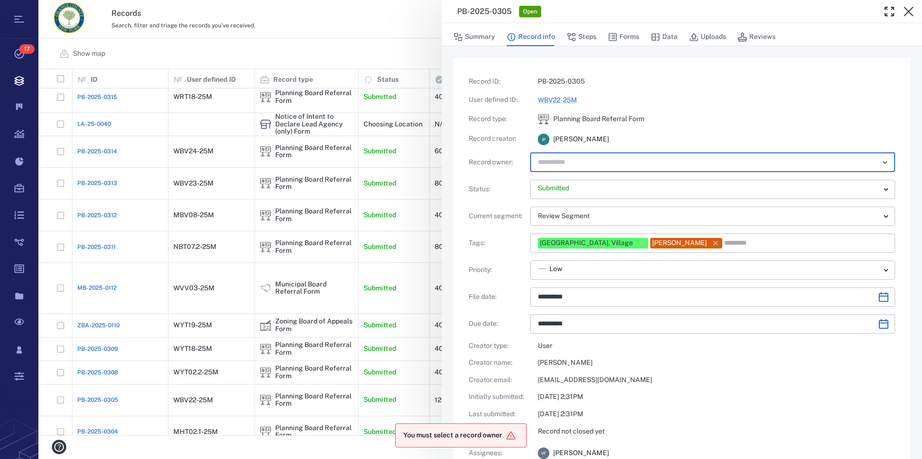
click at [634, 162] on input "text" at bounding box center [702, 162] width 330 height 13
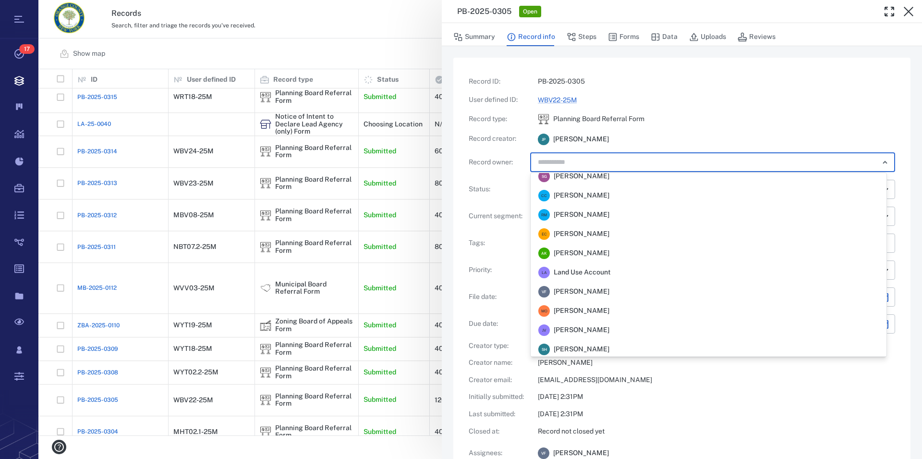
scroll to position [258, 0]
click at [610, 287] on span "[PERSON_NAME]" at bounding box center [582, 289] width 56 height 10
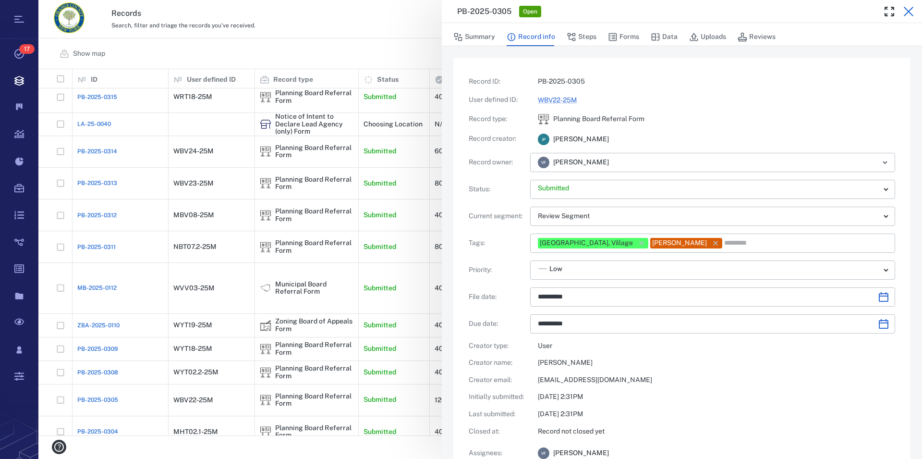
click at [911, 8] on icon "button" at bounding box center [909, 12] width 12 height 12
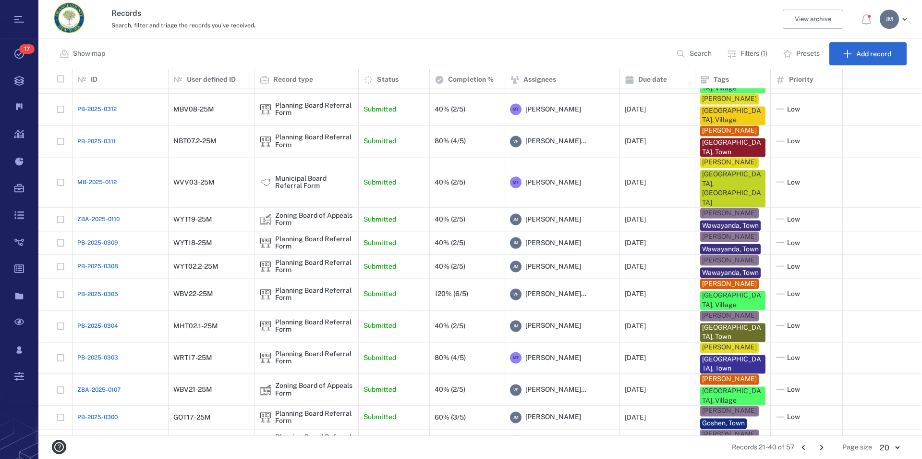
scroll to position [202, 0]
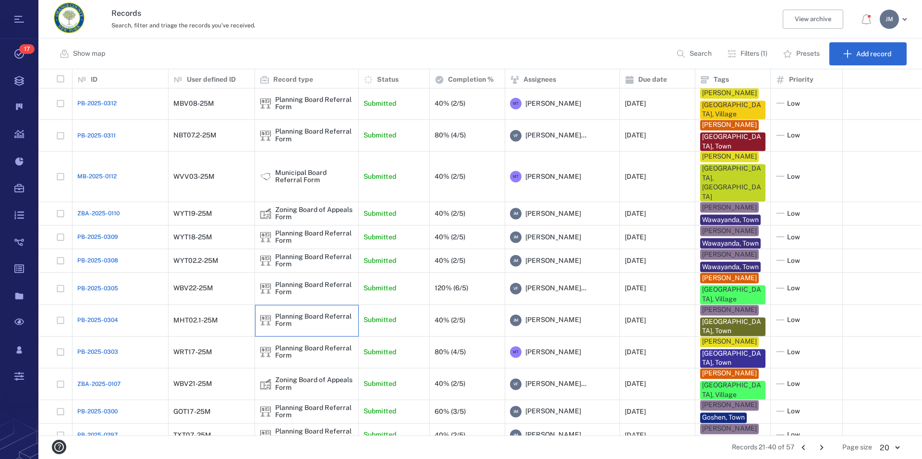
click at [277, 313] on div "Planning Board Referral Form" at bounding box center [314, 320] width 78 height 15
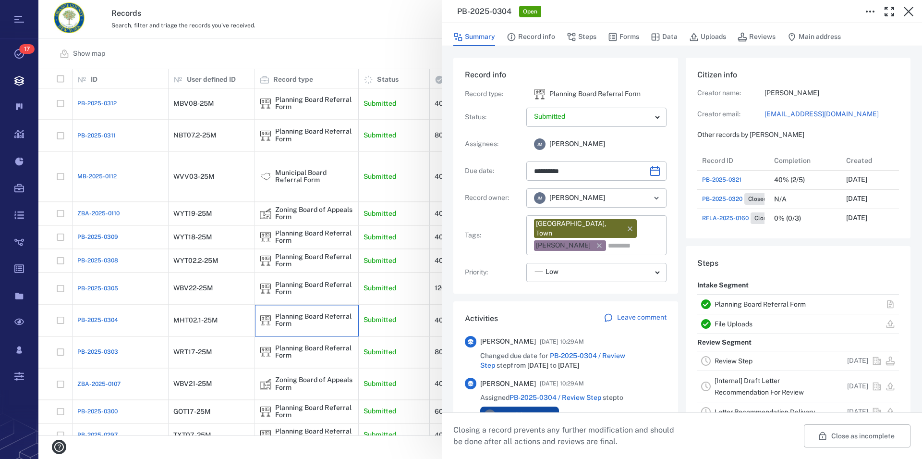
scroll to position [9, 9]
click at [754, 303] on link "Planning Board Referral Form" at bounding box center [760, 304] width 91 height 8
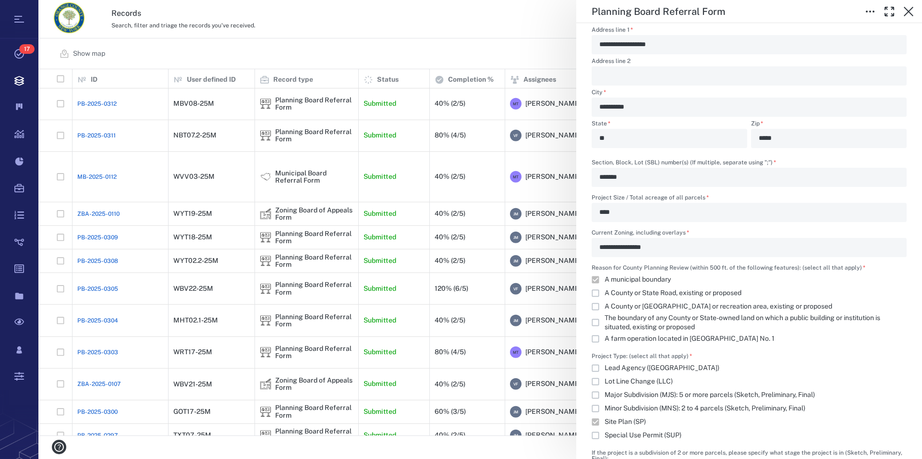
scroll to position [822, 0]
